Goal: Information Seeking & Learning: Understand process/instructions

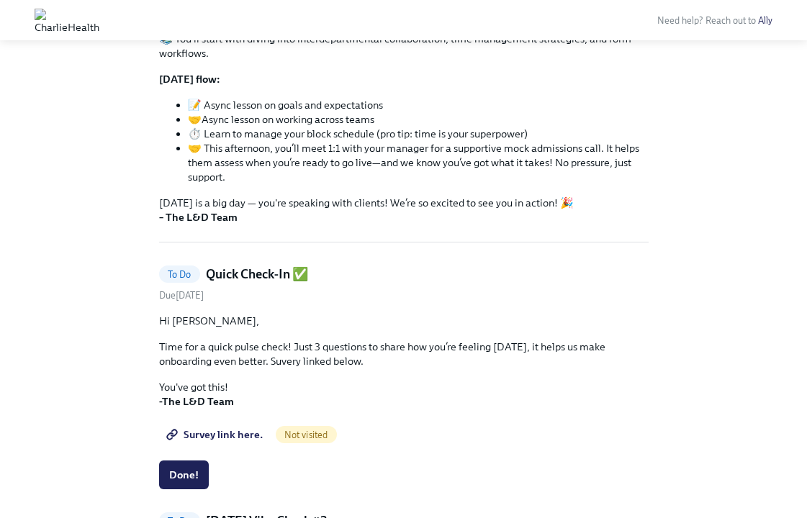
scroll to position [229, 0]
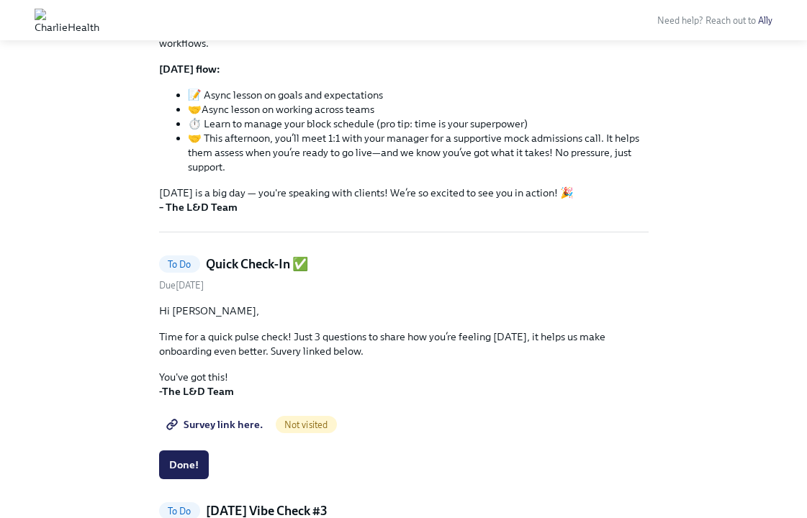
click at [236, 425] on span "Survey link here." at bounding box center [216, 425] width 94 height 14
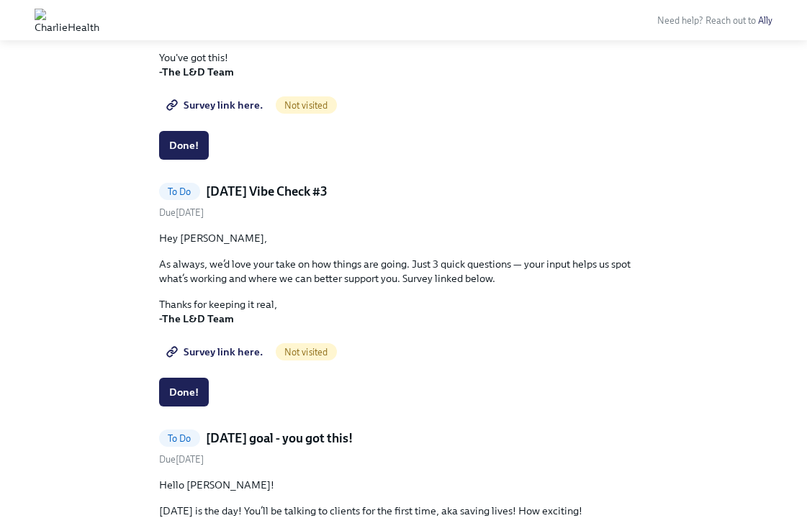
scroll to position [556, 0]
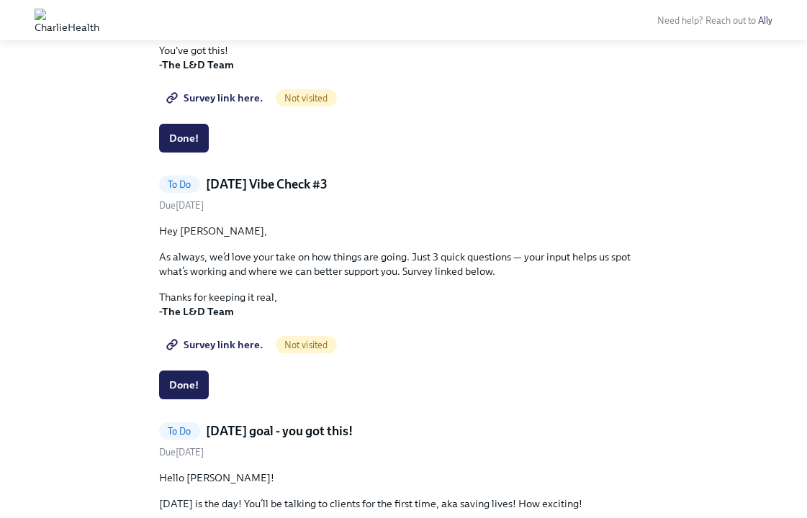
click at [230, 350] on span "Survey link here." at bounding box center [216, 345] width 94 height 14
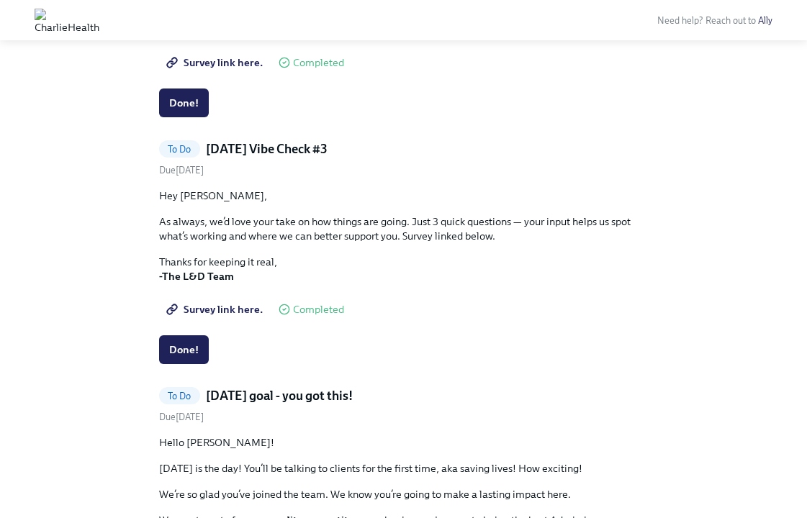
scroll to position [626, 0]
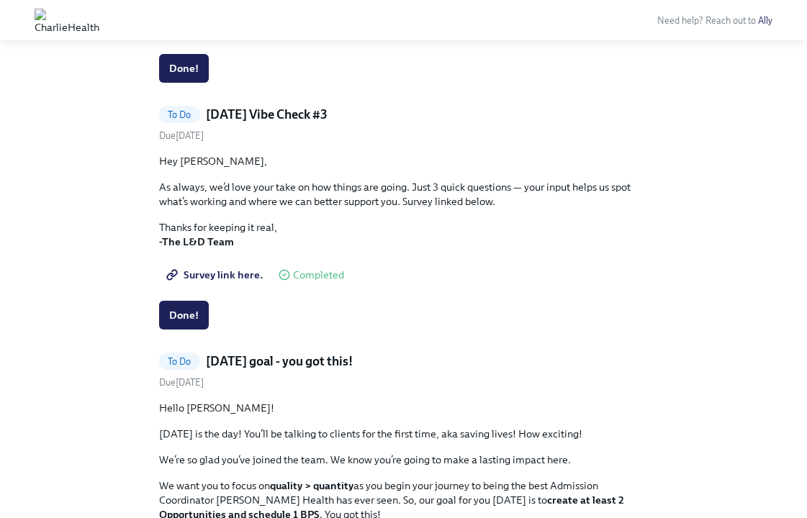
click at [225, 274] on span "Survey link here." at bounding box center [216, 275] width 94 height 14
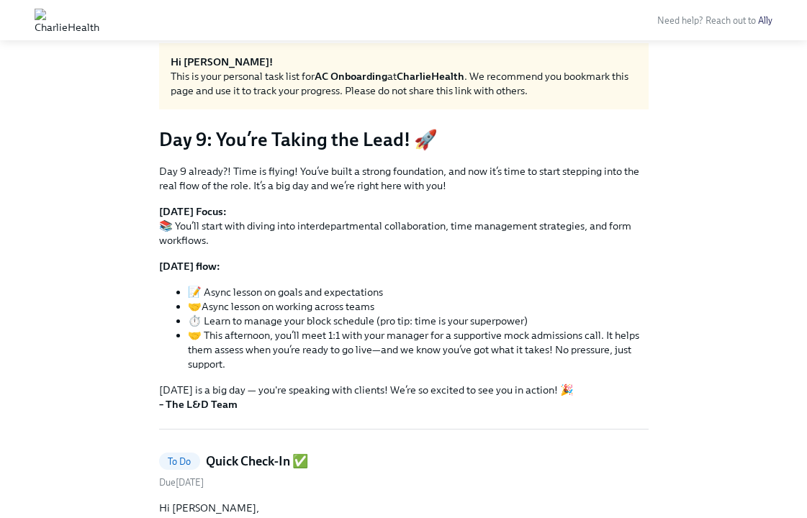
scroll to position [0, 0]
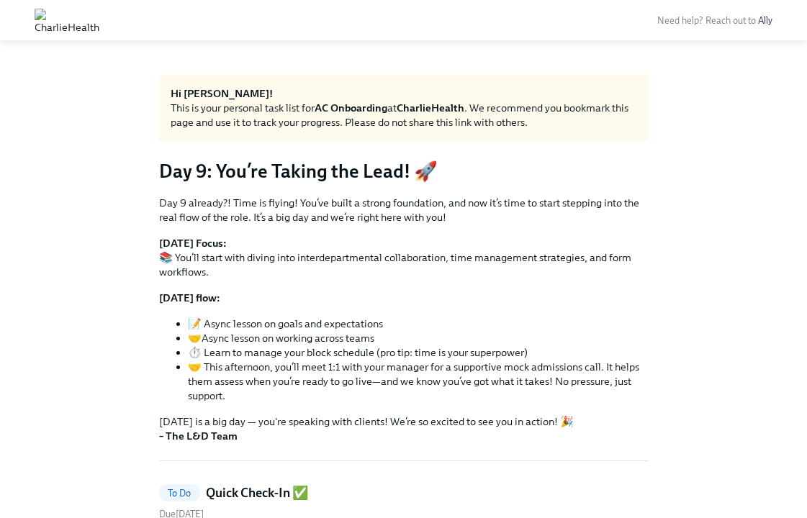
click at [99, 22] on img at bounding box center [67, 20] width 65 height 23
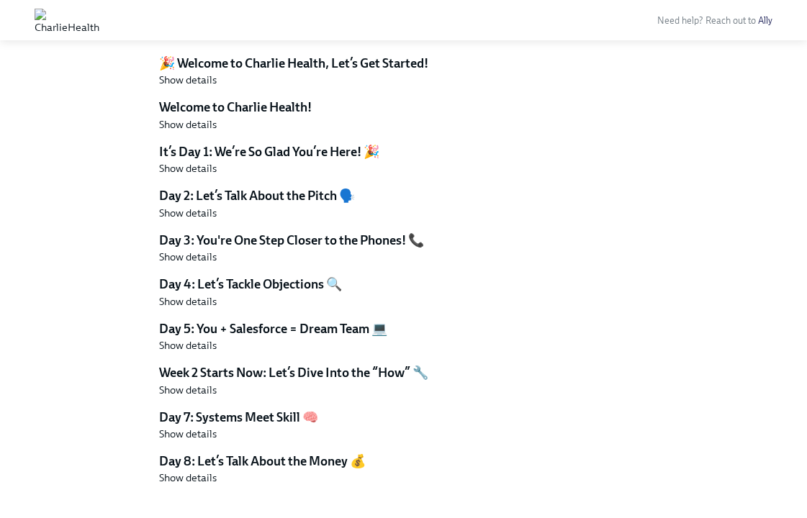
scroll to position [3923, 0]
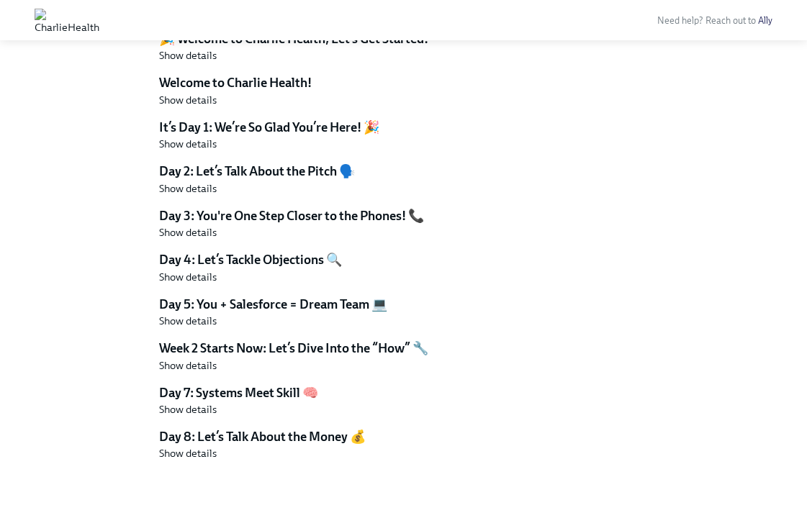
click at [99, 23] on img at bounding box center [67, 20] width 65 height 23
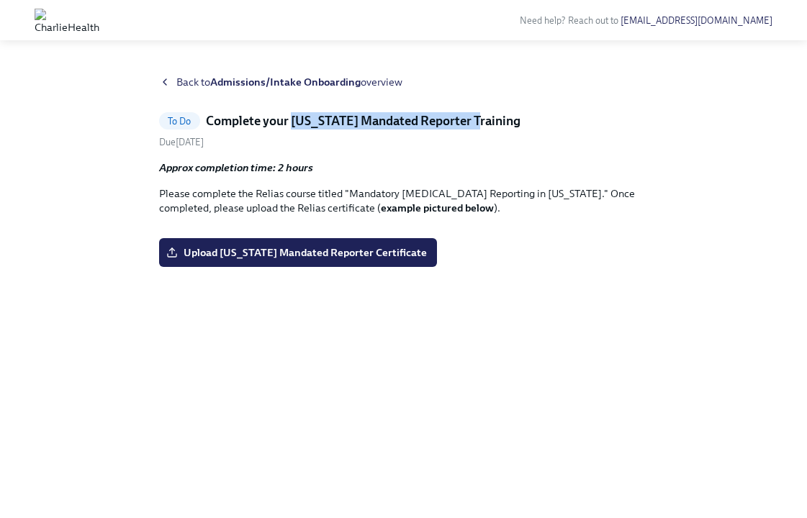
drag, startPoint x: 480, startPoint y: 122, endPoint x: 291, endPoint y: 113, distance: 189.5
click at [291, 113] on h5 "Complete your [US_STATE] Mandated Reporter Training" at bounding box center [363, 120] width 315 height 17
copy h5 "[US_STATE] Mandated Reporter"
